Goal: Task Accomplishment & Management: Complete application form

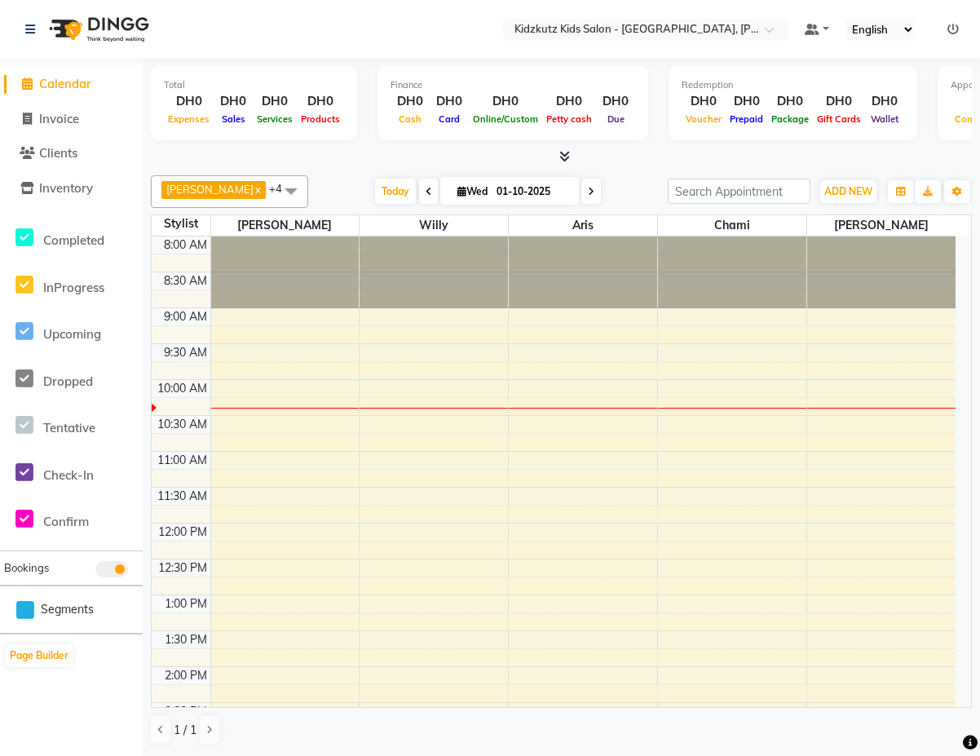
select select "direct"
select select
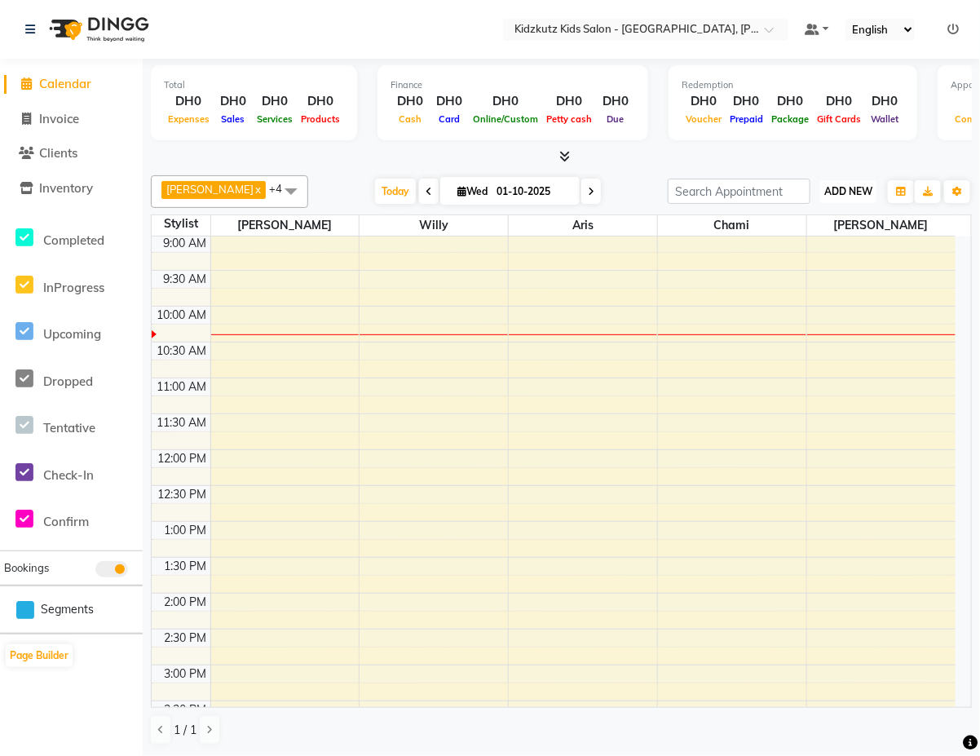
click at [850, 185] on span "ADD NEW" at bounding box center [848, 191] width 48 height 12
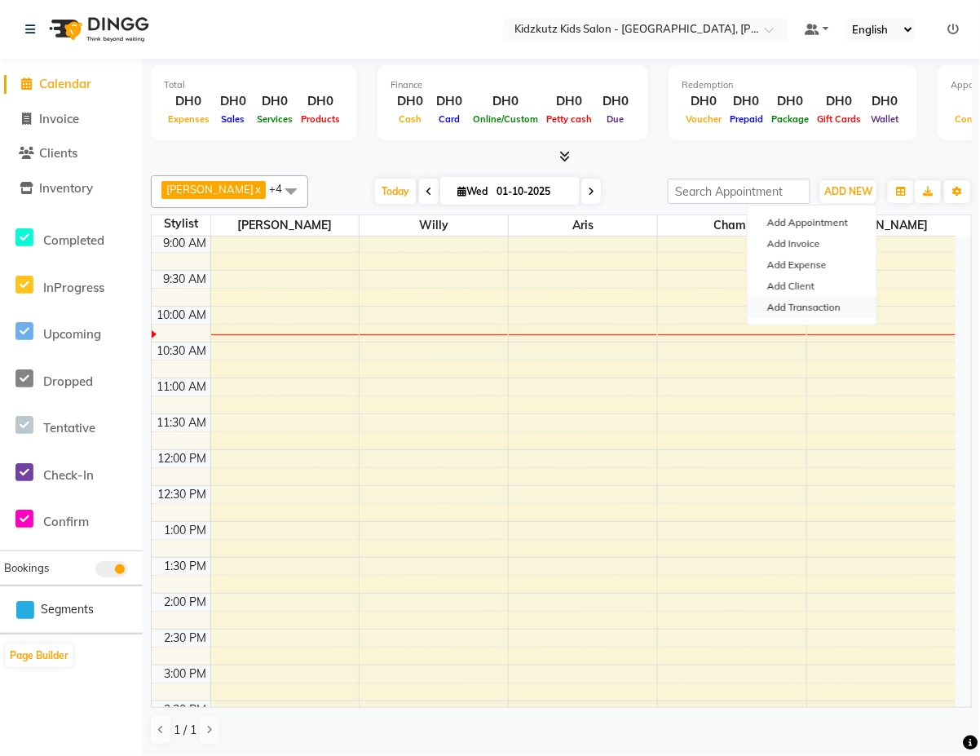
click at [813, 308] on link "Add Transaction" at bounding box center [812, 307] width 129 height 21
select select "direct"
select select
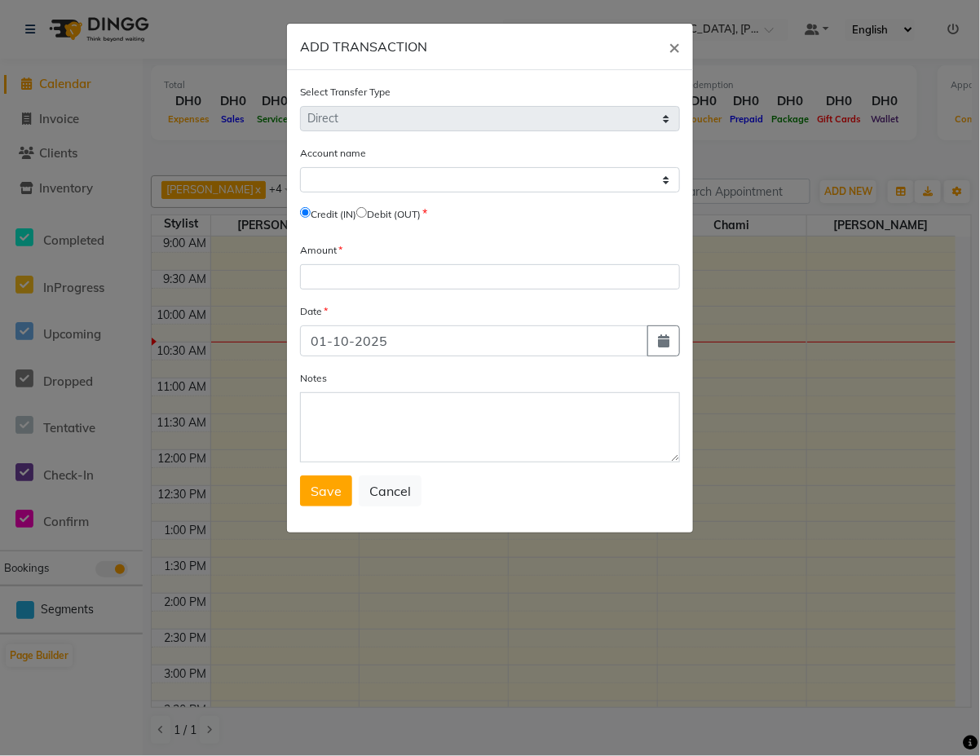
click at [14, 218] on ngb-modal-window "ADD TRANSACTION × Select Transfer Type Select Direct Internal Account name Sele…" at bounding box center [490, 378] width 980 height 756
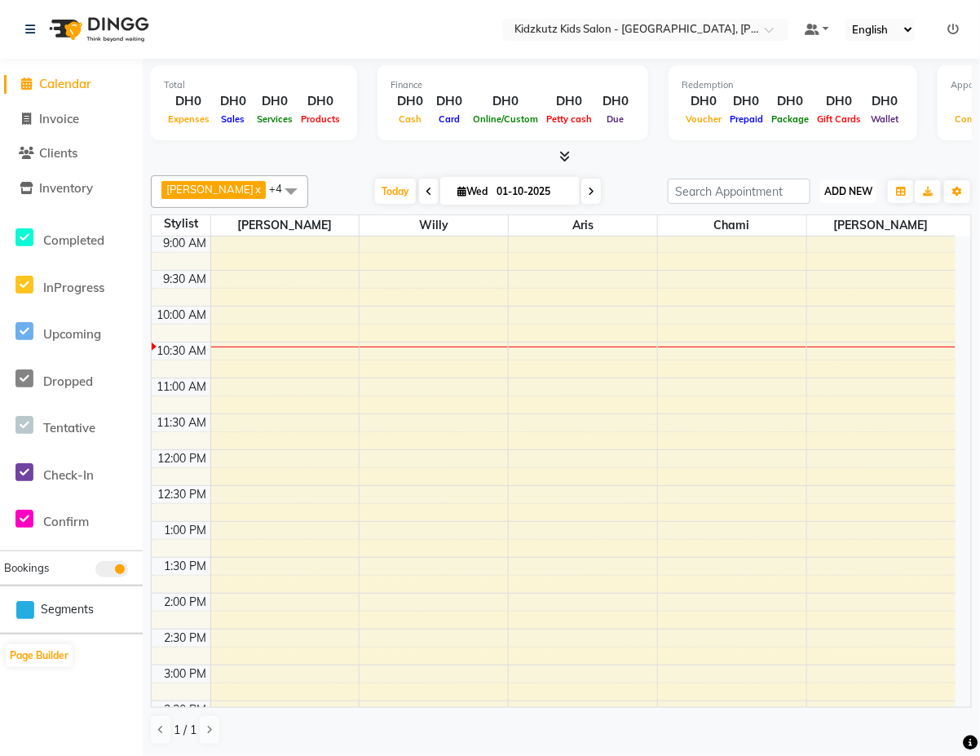
click at [864, 188] on span "ADD NEW" at bounding box center [848, 191] width 48 height 12
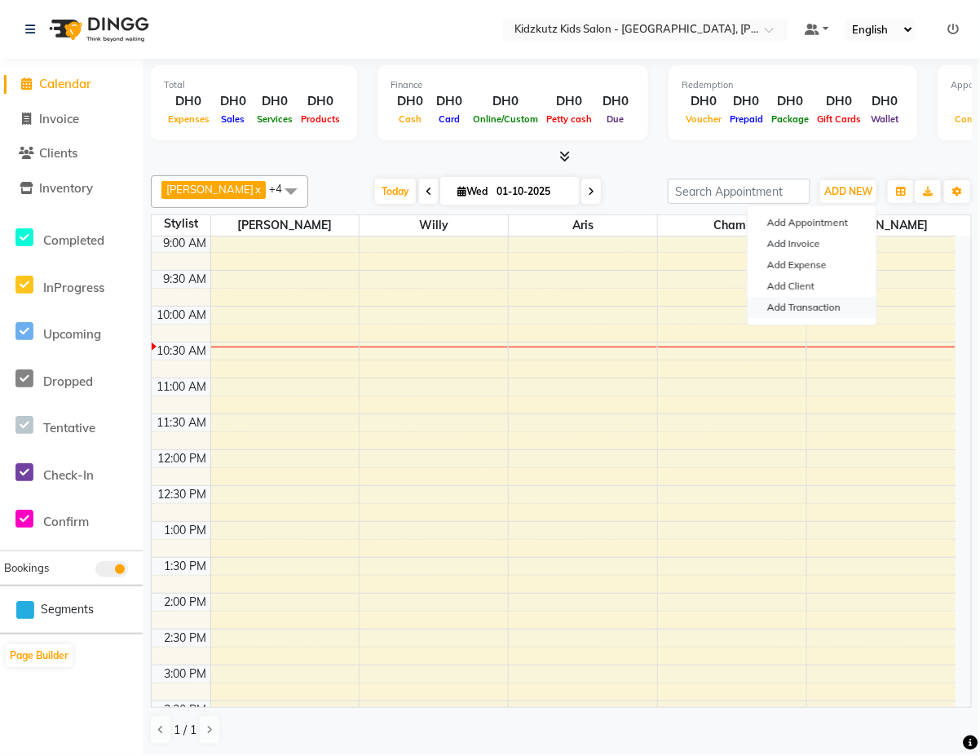
click at [829, 307] on link "Add Transaction" at bounding box center [812, 307] width 129 height 21
select select "direct"
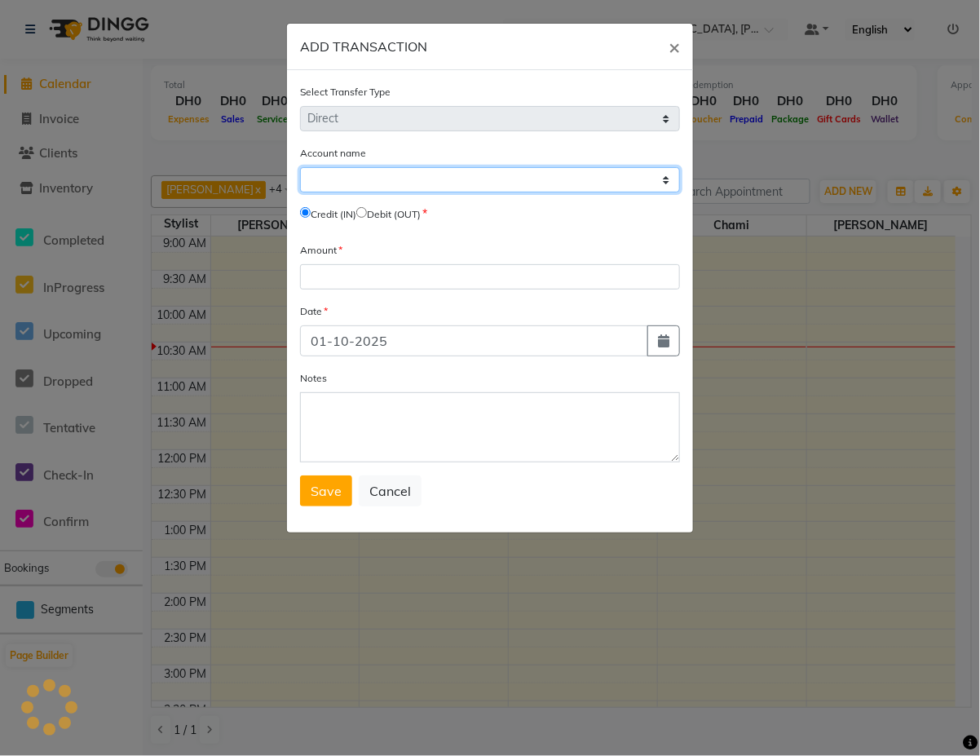
click at [455, 171] on select "Select" at bounding box center [490, 179] width 380 height 25
select select "Select"
click at [300, 167] on select "Select" at bounding box center [490, 179] width 380 height 25
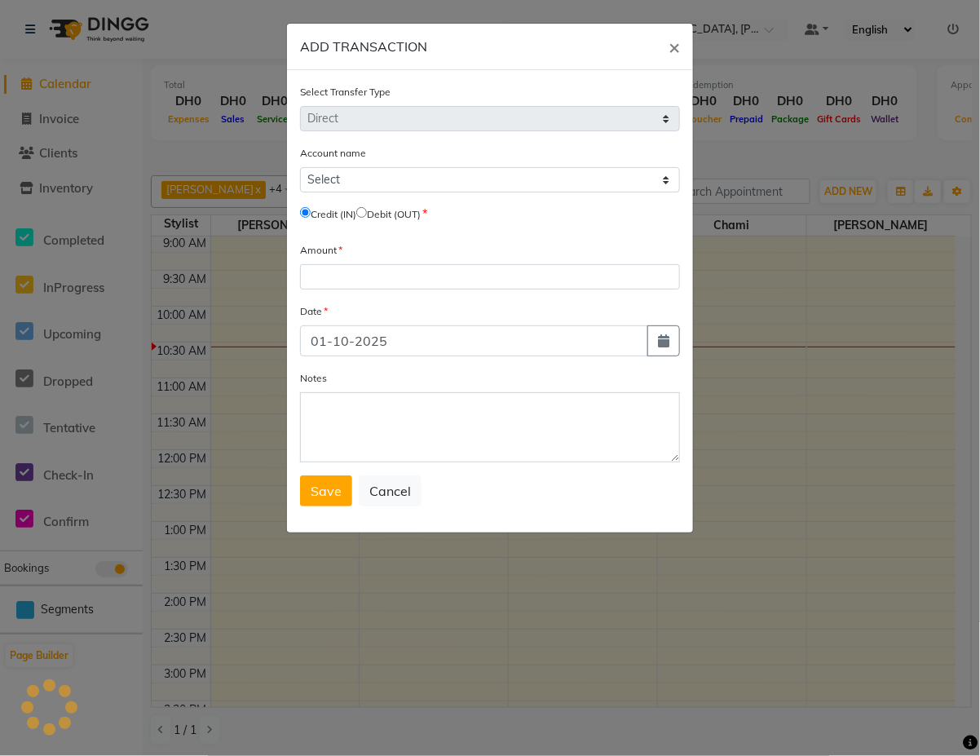
click at [367, 210] on input "radio" at bounding box center [361, 212] width 11 height 11
radio input "true"
click at [441, 269] on input "number" at bounding box center [490, 276] width 380 height 25
click at [674, 45] on span "×" at bounding box center [674, 46] width 11 height 24
